Goal: Information Seeking & Learning: Learn about a topic

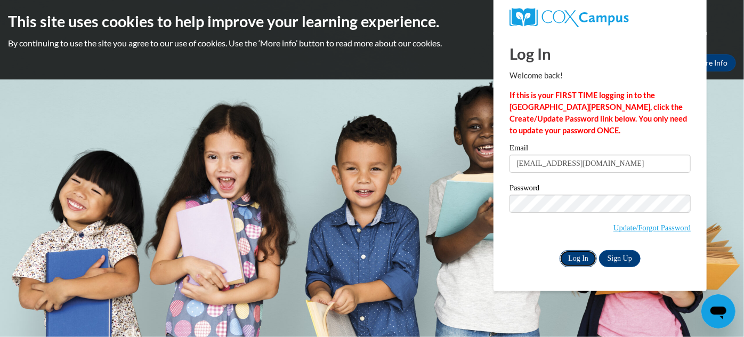
click at [574, 254] on input "Log In" at bounding box center [578, 258] width 37 height 17
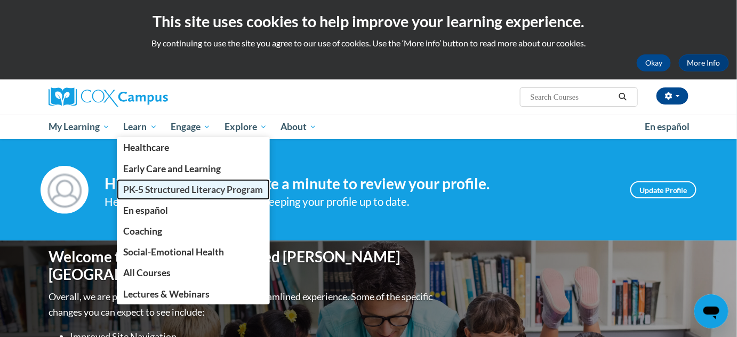
click at [142, 191] on span "PK-5 Structured Literacy Program" at bounding box center [194, 189] width 140 height 11
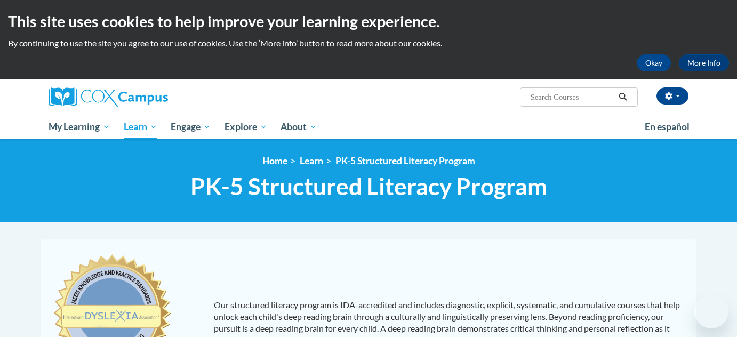
click at [462, 121] on ul "My Learning My Learning My Course Progress Certificates My Action Plans Group D…" at bounding box center [340, 127] width 596 height 25
click at [113, 143] on div "<en>Home</en><fr>Accueil</fr><de>Zuhause</de><it>Casa</it><es>Casa</es><pt>Casa…" at bounding box center [368, 180] width 737 height 83
click at [339, 86] on div "[PERSON_NAME] ([GEOGRAPHIC_DATA]/[GEOGRAPHIC_DATA] UTC-05:00) My Profile Inbox …" at bounding box center [477, 92] width 437 height 27
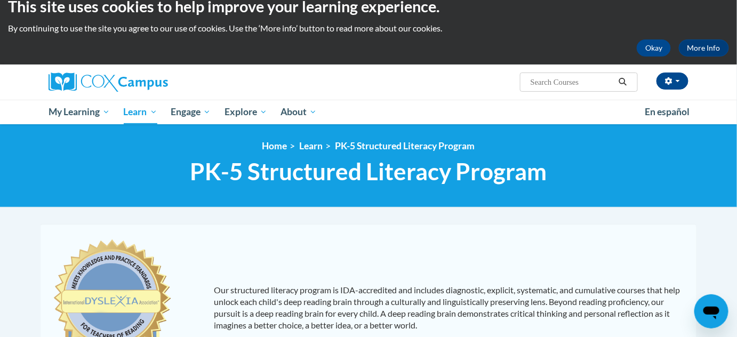
scroll to position [11, 0]
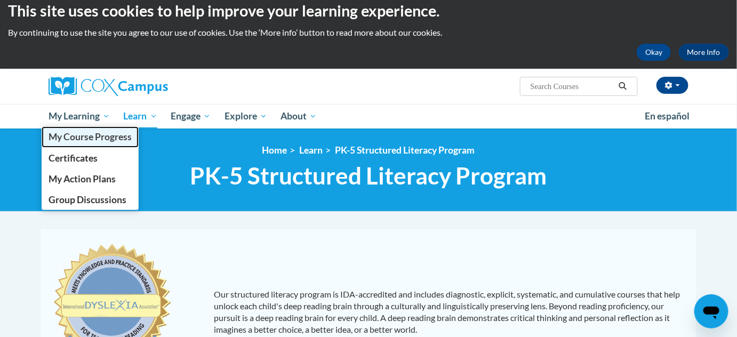
click at [76, 136] on span "My Course Progress" at bounding box center [90, 136] width 83 height 11
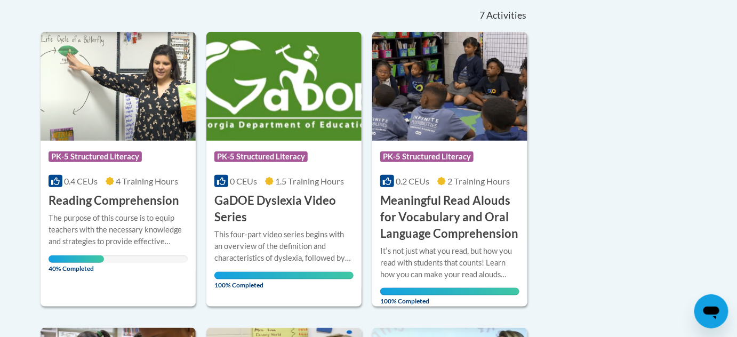
scroll to position [242, 0]
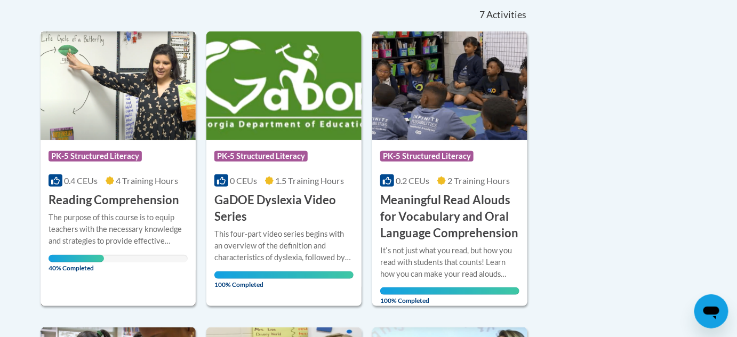
click at [165, 123] on img at bounding box center [118, 85] width 155 height 109
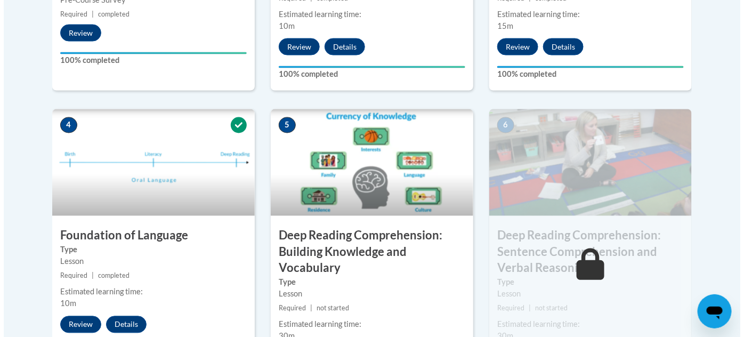
scroll to position [581, 0]
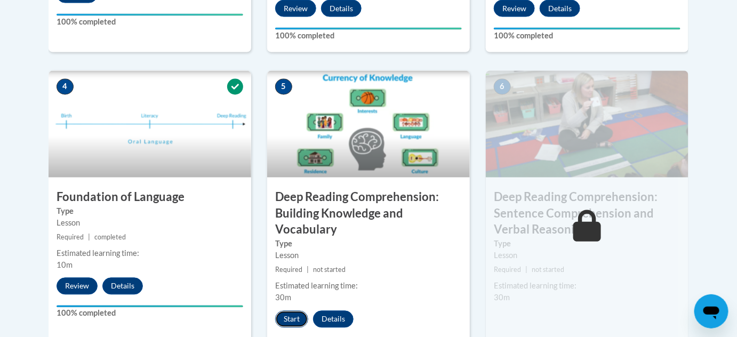
click at [290, 316] on button "Start" at bounding box center [291, 319] width 33 height 17
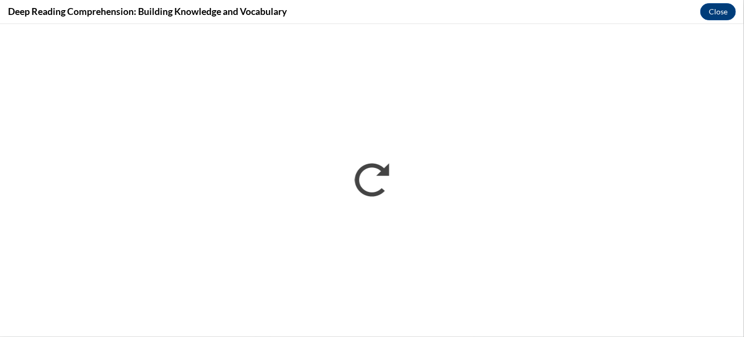
scroll to position [0, 0]
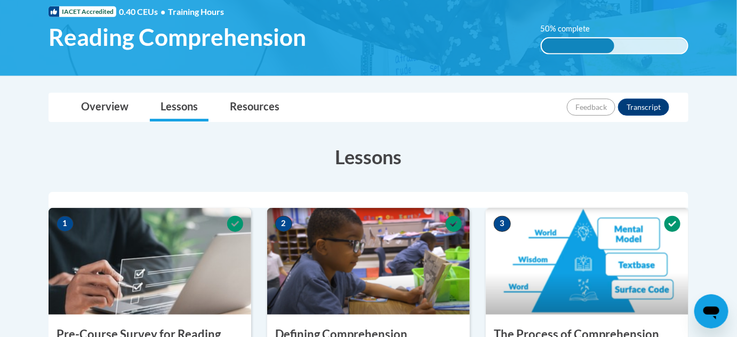
scroll to position [128, 0]
